Goal: Task Accomplishment & Management: Use online tool/utility

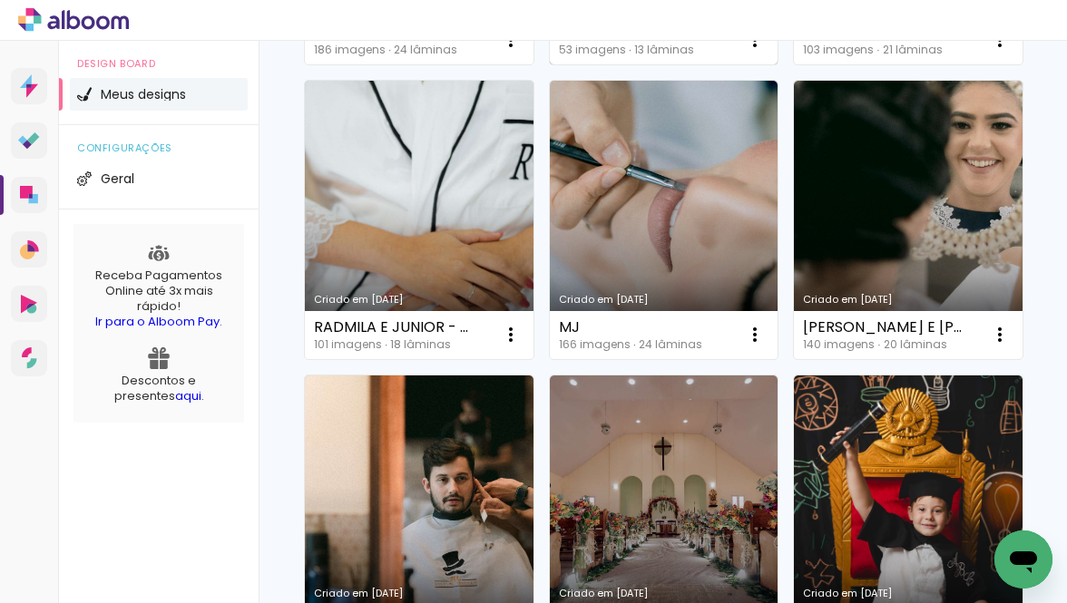
scroll to position [445, 0]
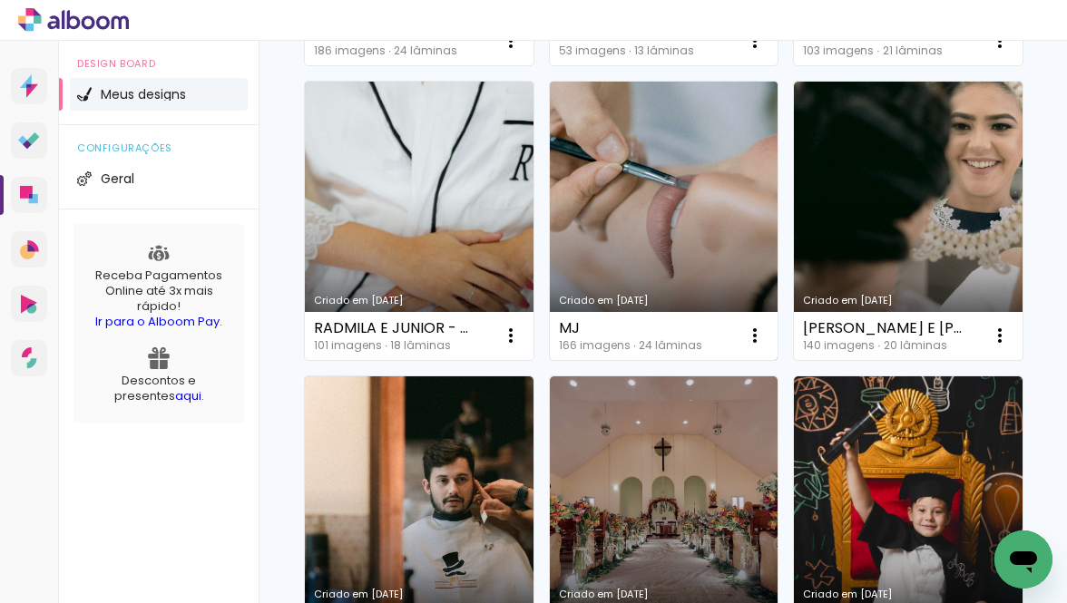
click at [696, 156] on link "Criado em [DATE]" at bounding box center [664, 221] width 229 height 278
